Goal: Information Seeking & Learning: Learn about a topic

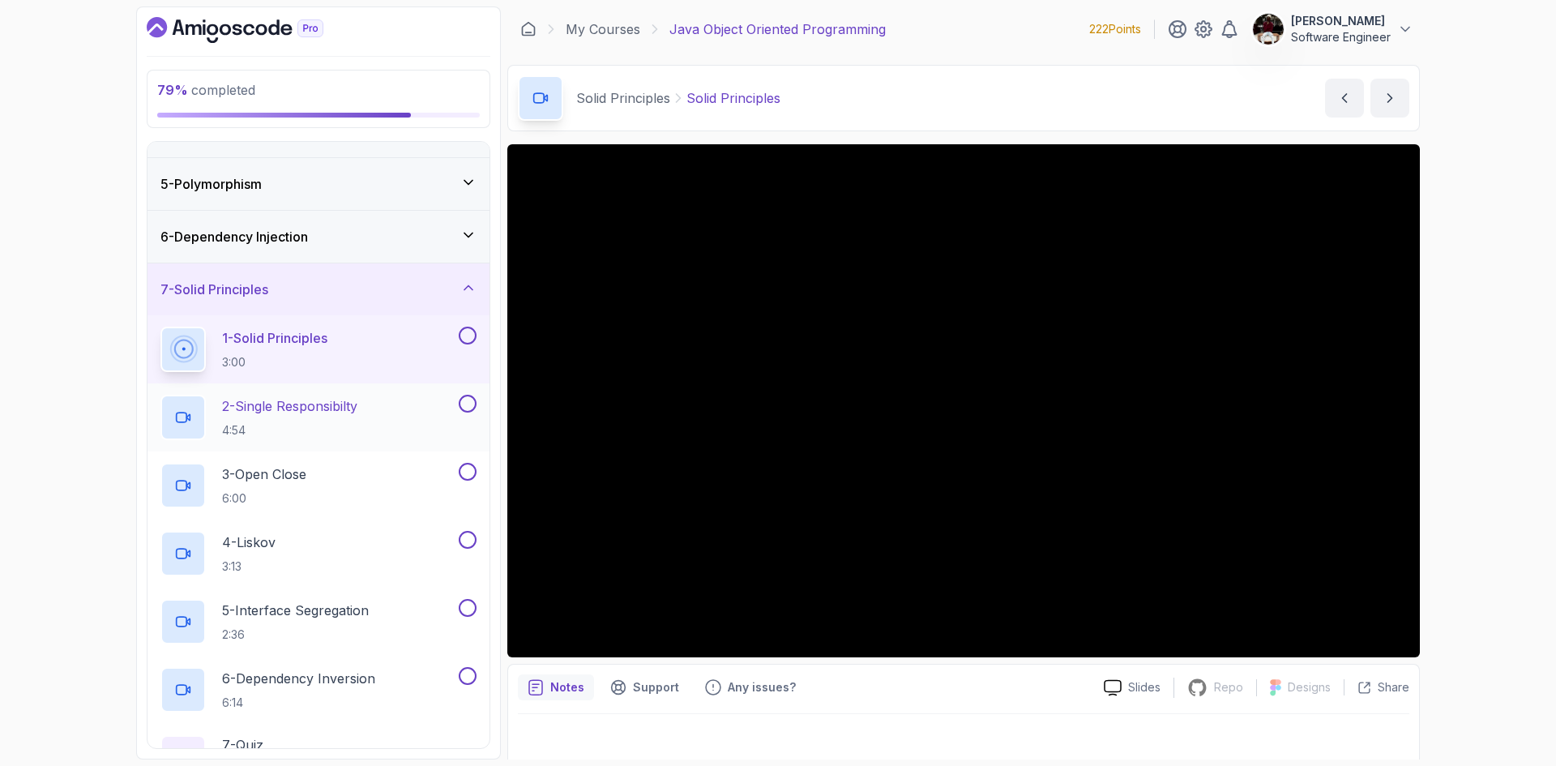
scroll to position [199, 0]
click at [468, 328] on button at bounding box center [468, 331] width 18 height 18
click at [470, 331] on icon at bounding box center [467, 331] width 9 height 6
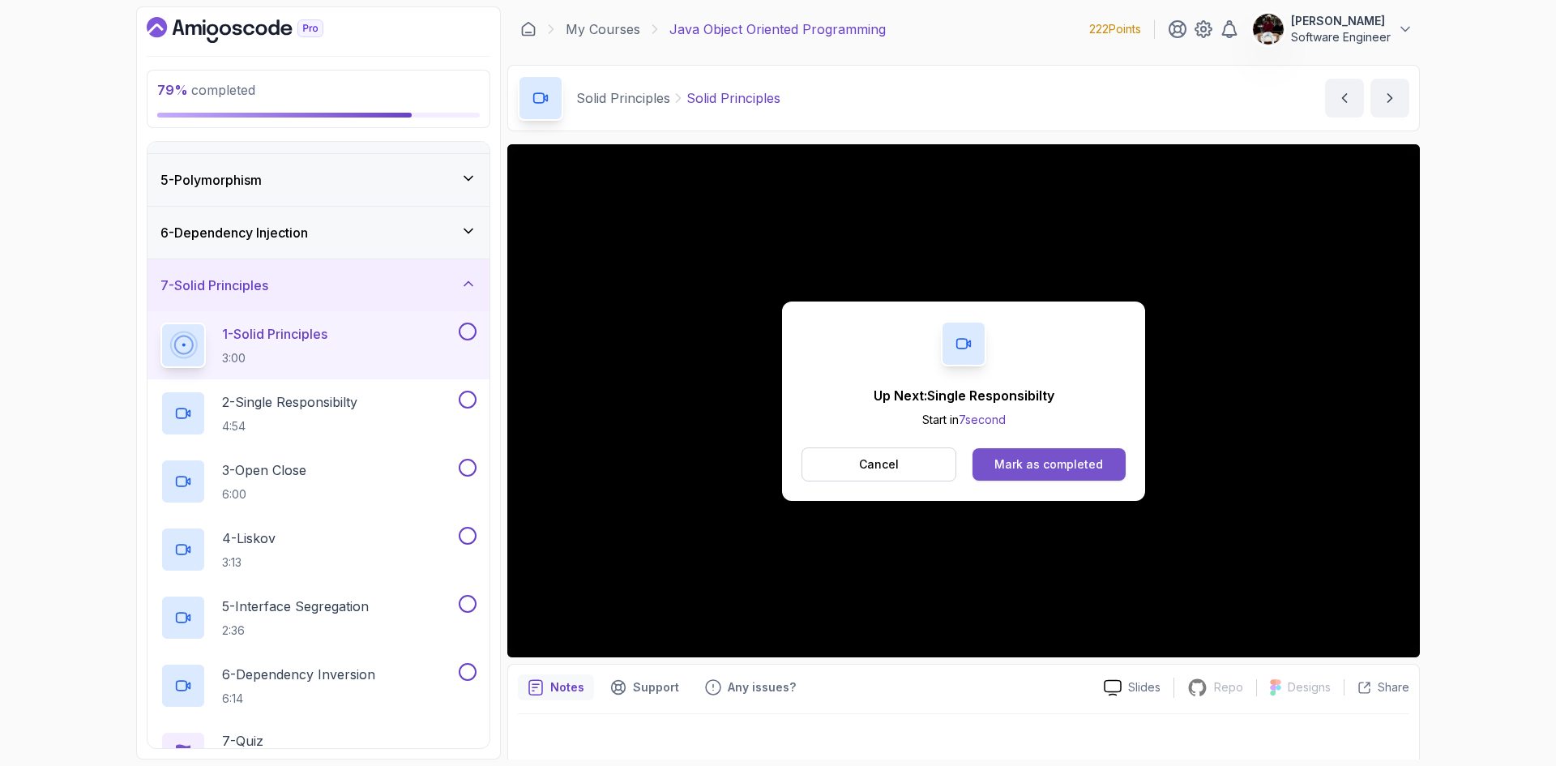
click at [1042, 473] on button "Mark as completed" at bounding box center [1048, 464] width 153 height 32
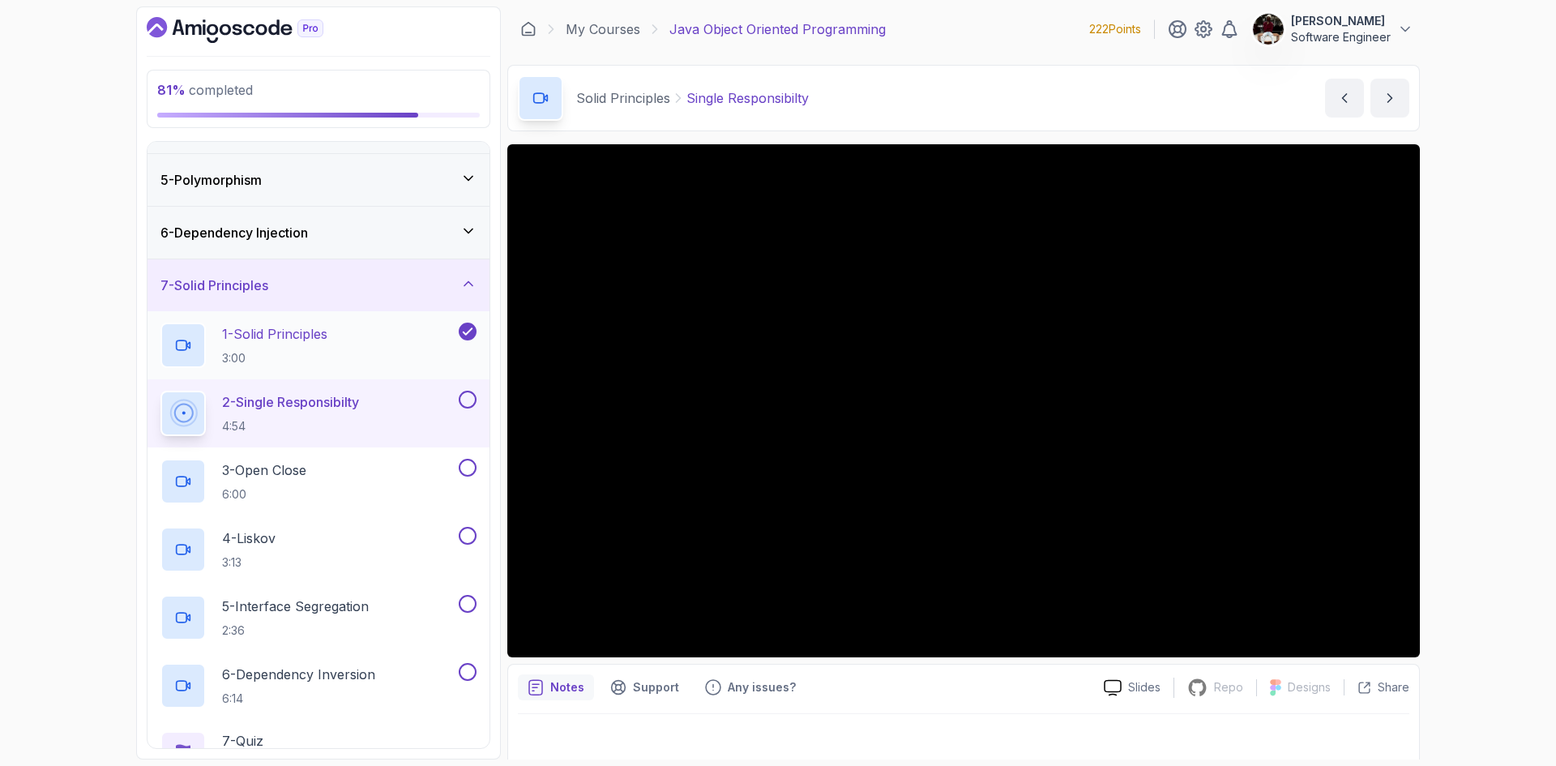
scroll to position [11, 0]
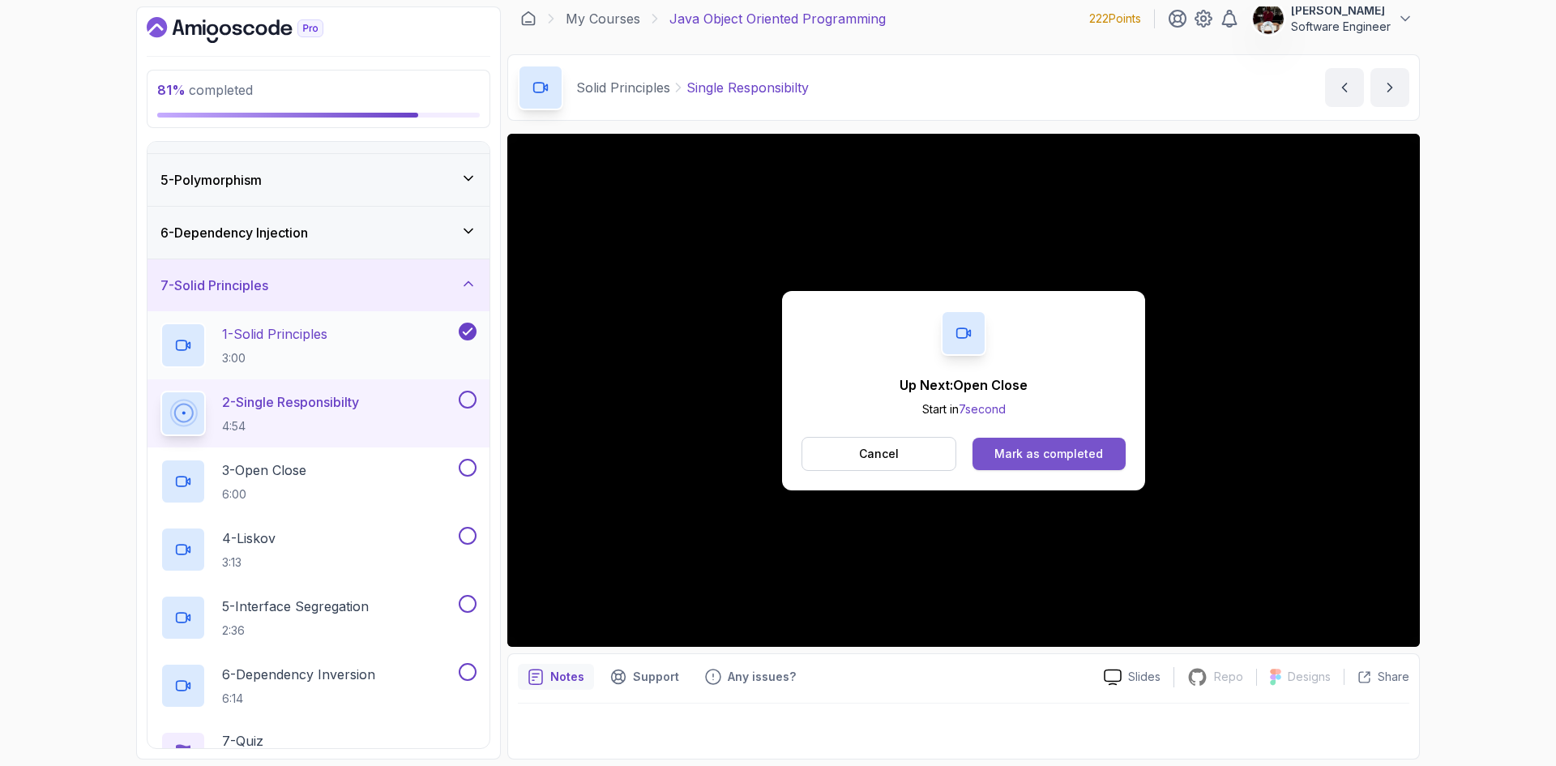
click at [1032, 458] on div "Mark as completed" at bounding box center [1048, 454] width 109 height 16
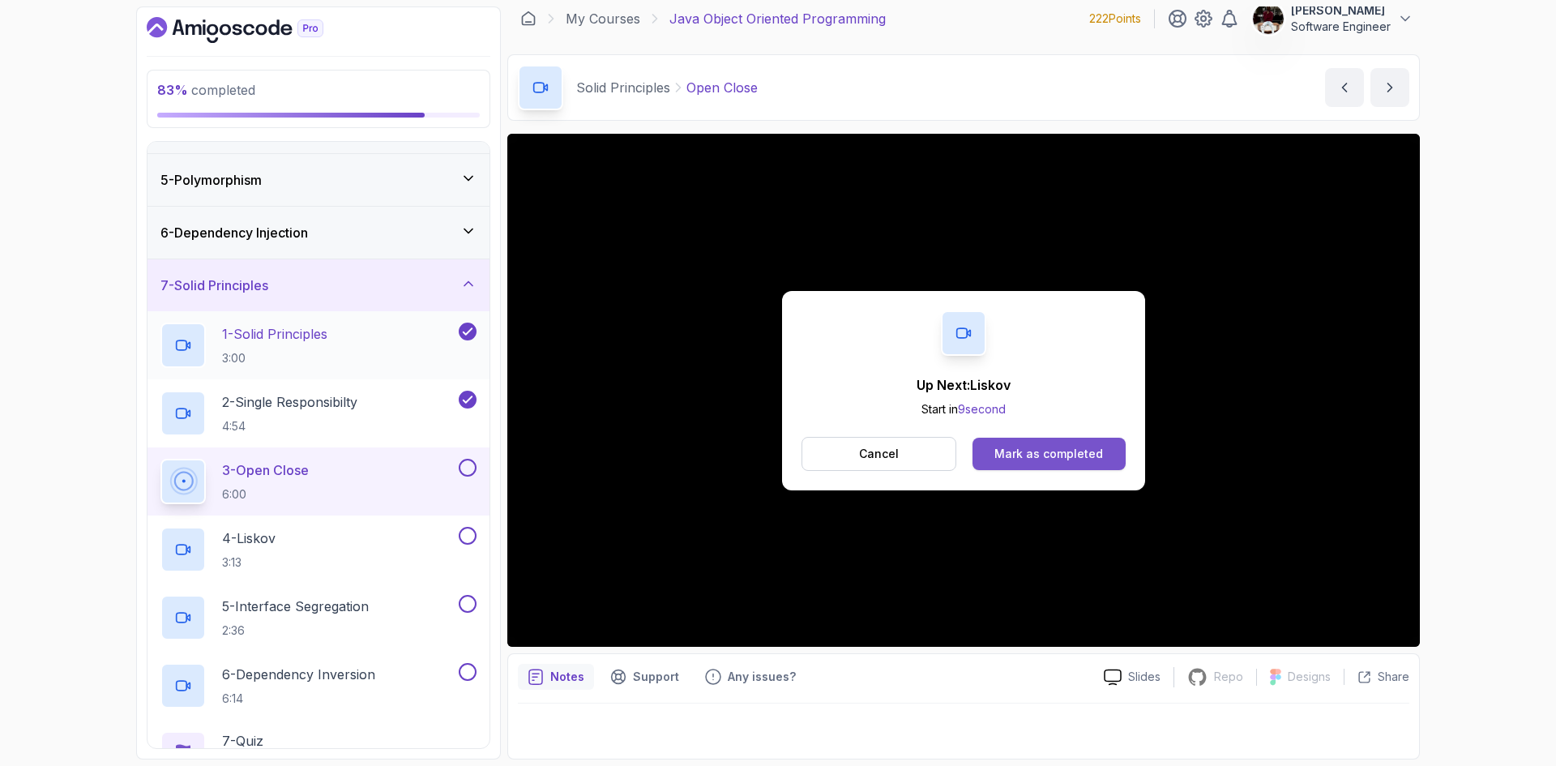
click at [1021, 444] on button "Mark as completed" at bounding box center [1048, 454] width 153 height 32
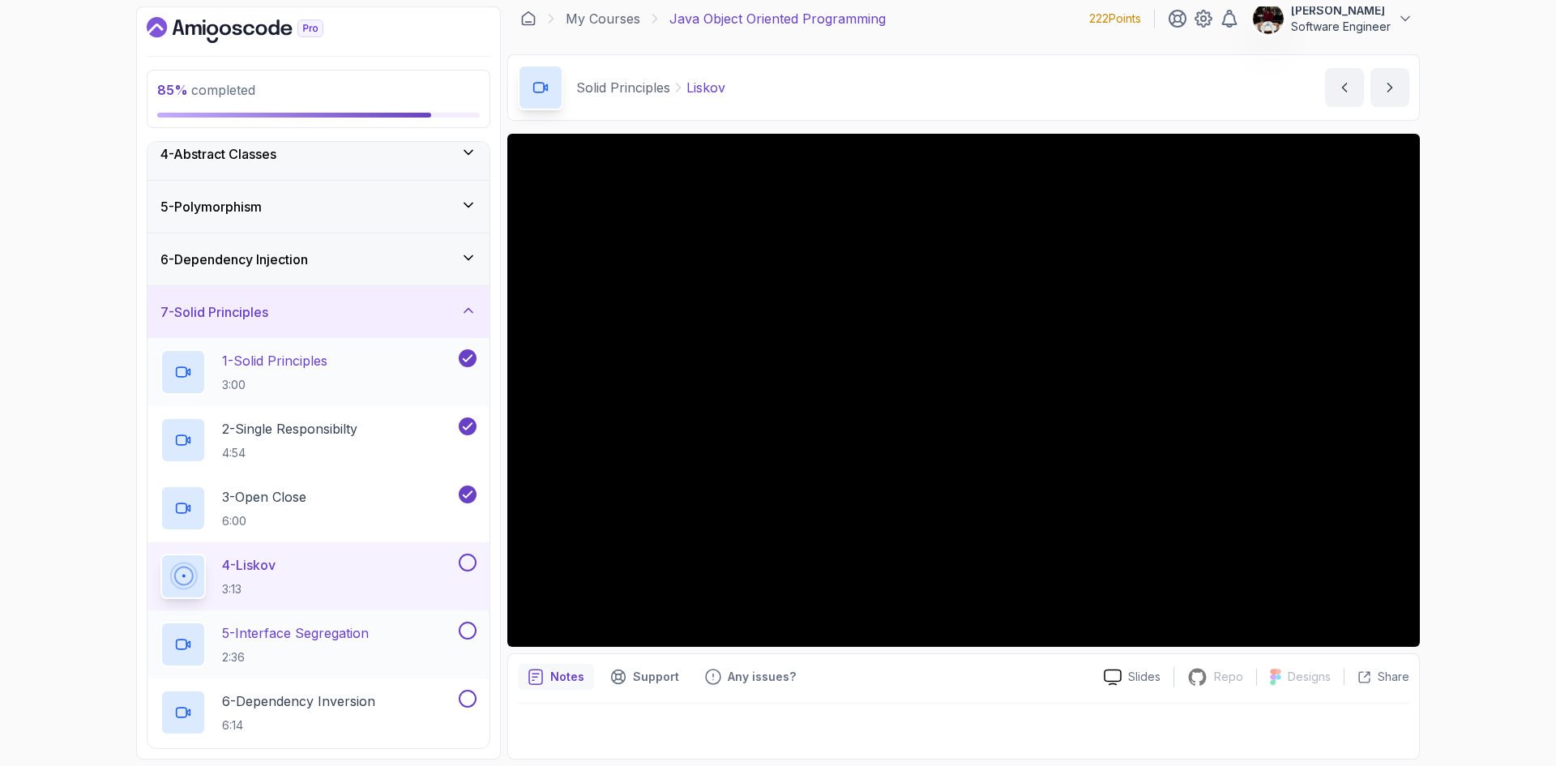
scroll to position [291, 0]
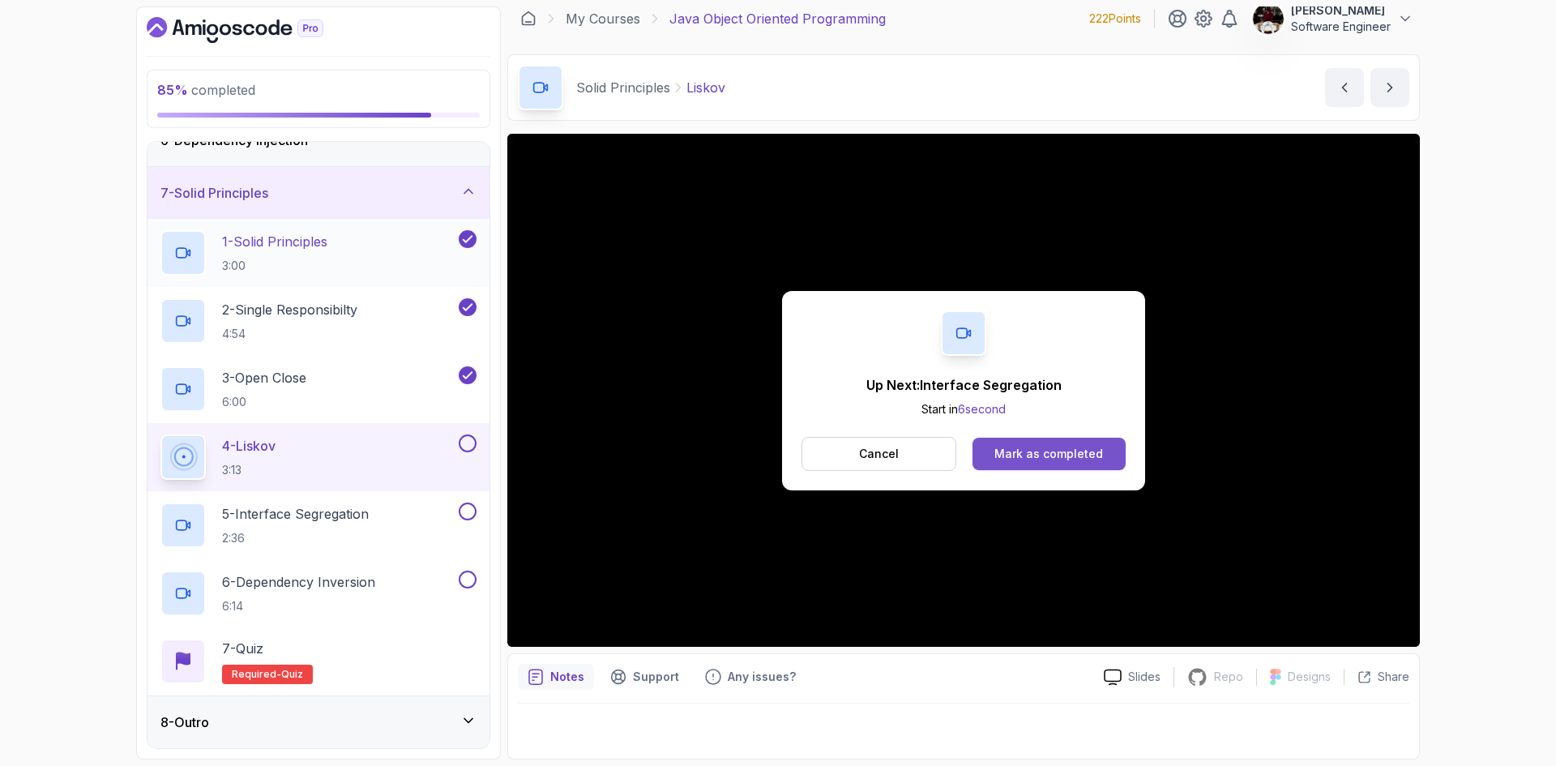
click at [1014, 452] on div "Mark as completed" at bounding box center [1048, 454] width 109 height 16
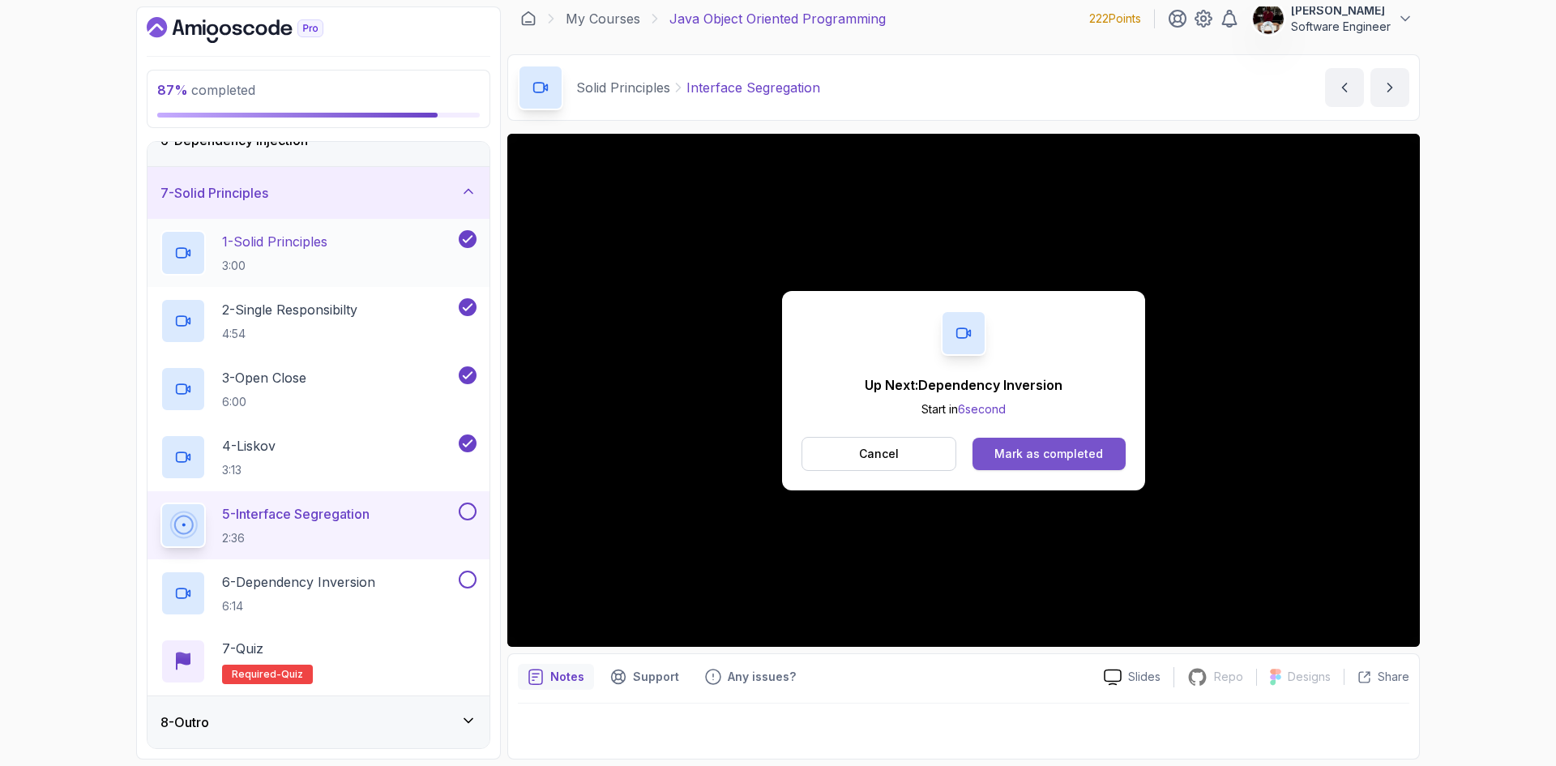
click at [1071, 452] on div "Mark as completed" at bounding box center [1048, 454] width 109 height 16
